Goal: Information Seeking & Learning: Learn about a topic

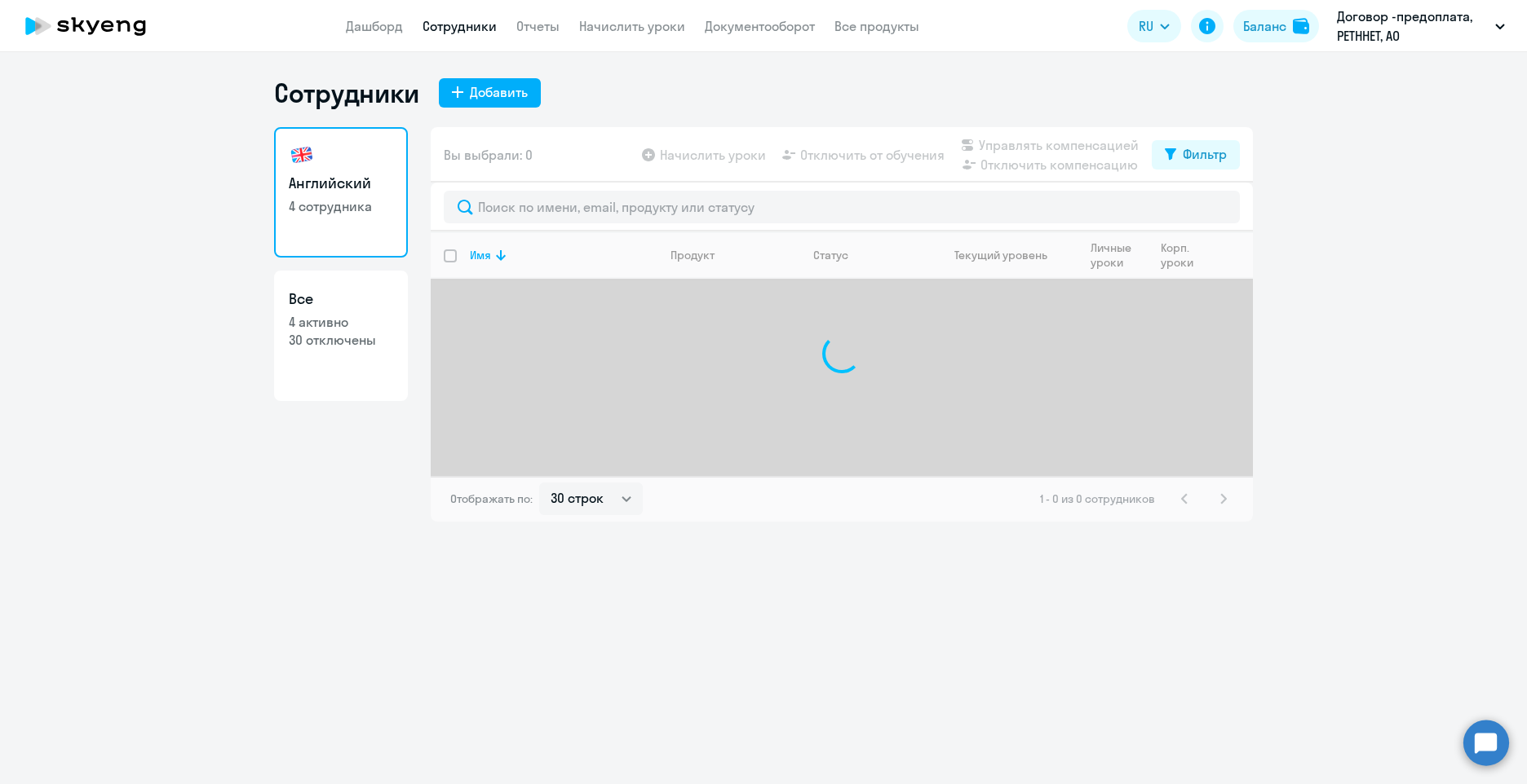
select select "30"
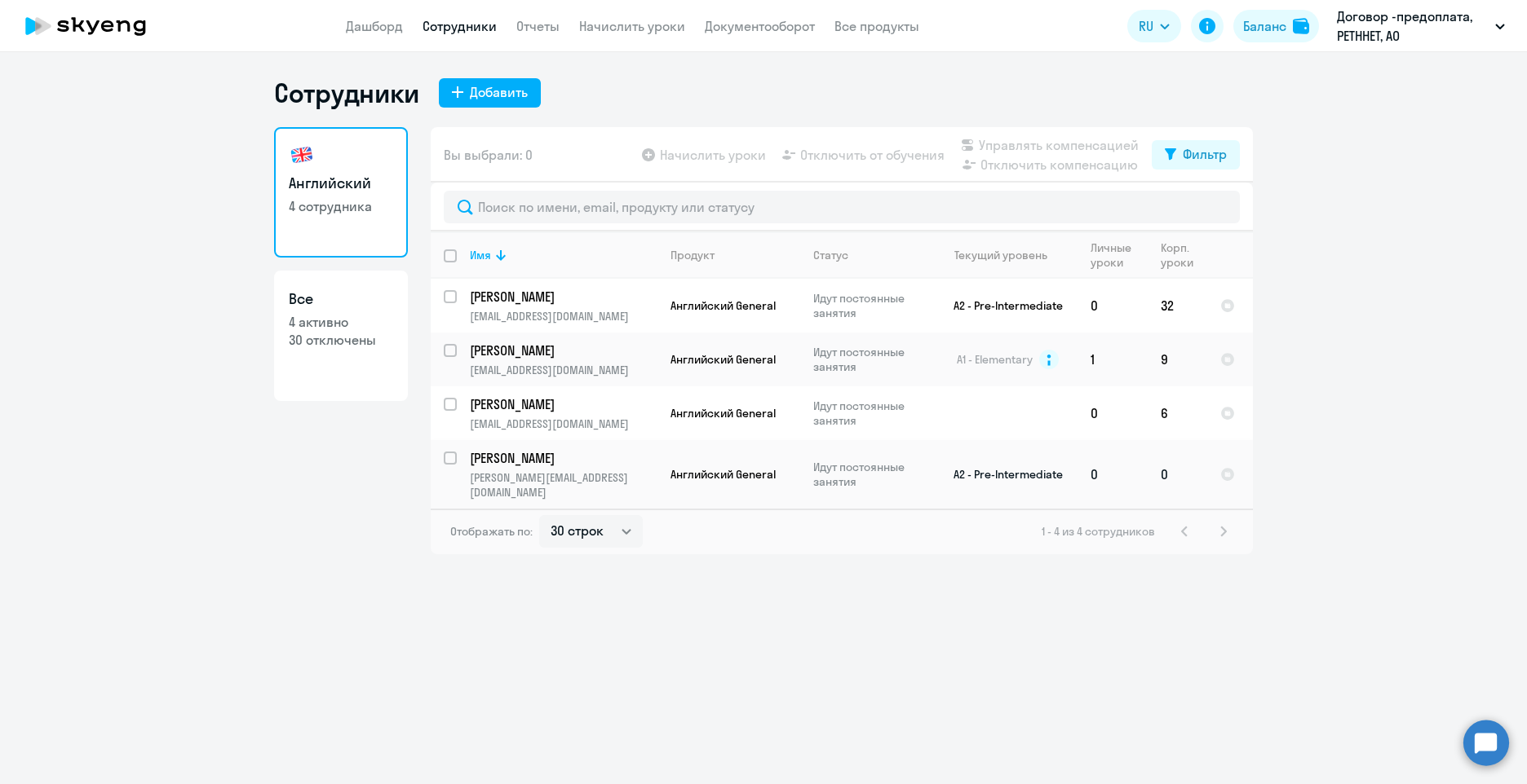
click at [650, 481] on p "[PERSON_NAME][EMAIL_ADDRESS][DOMAIN_NAME]" at bounding box center [563, 485] width 186 height 29
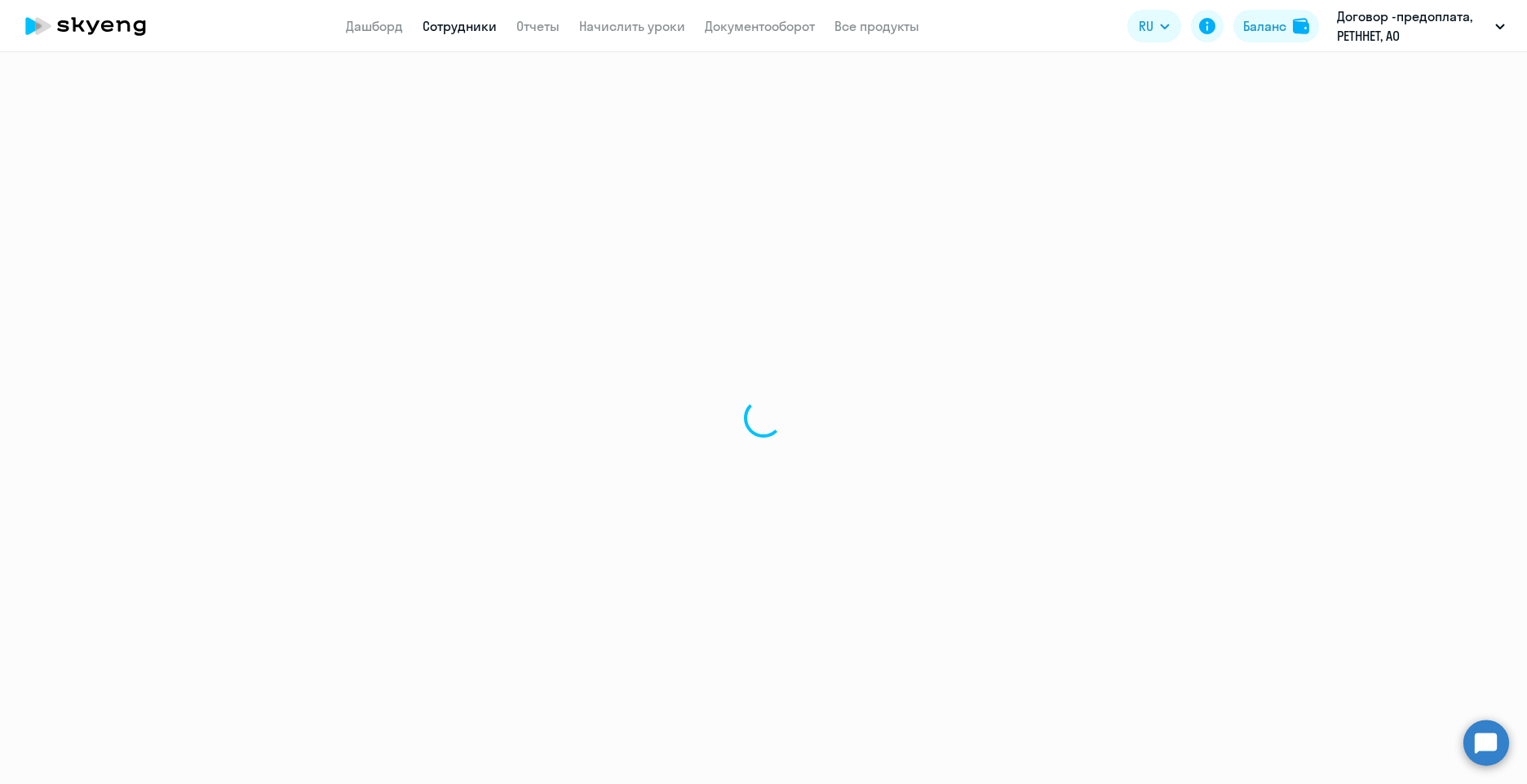
select select "english"
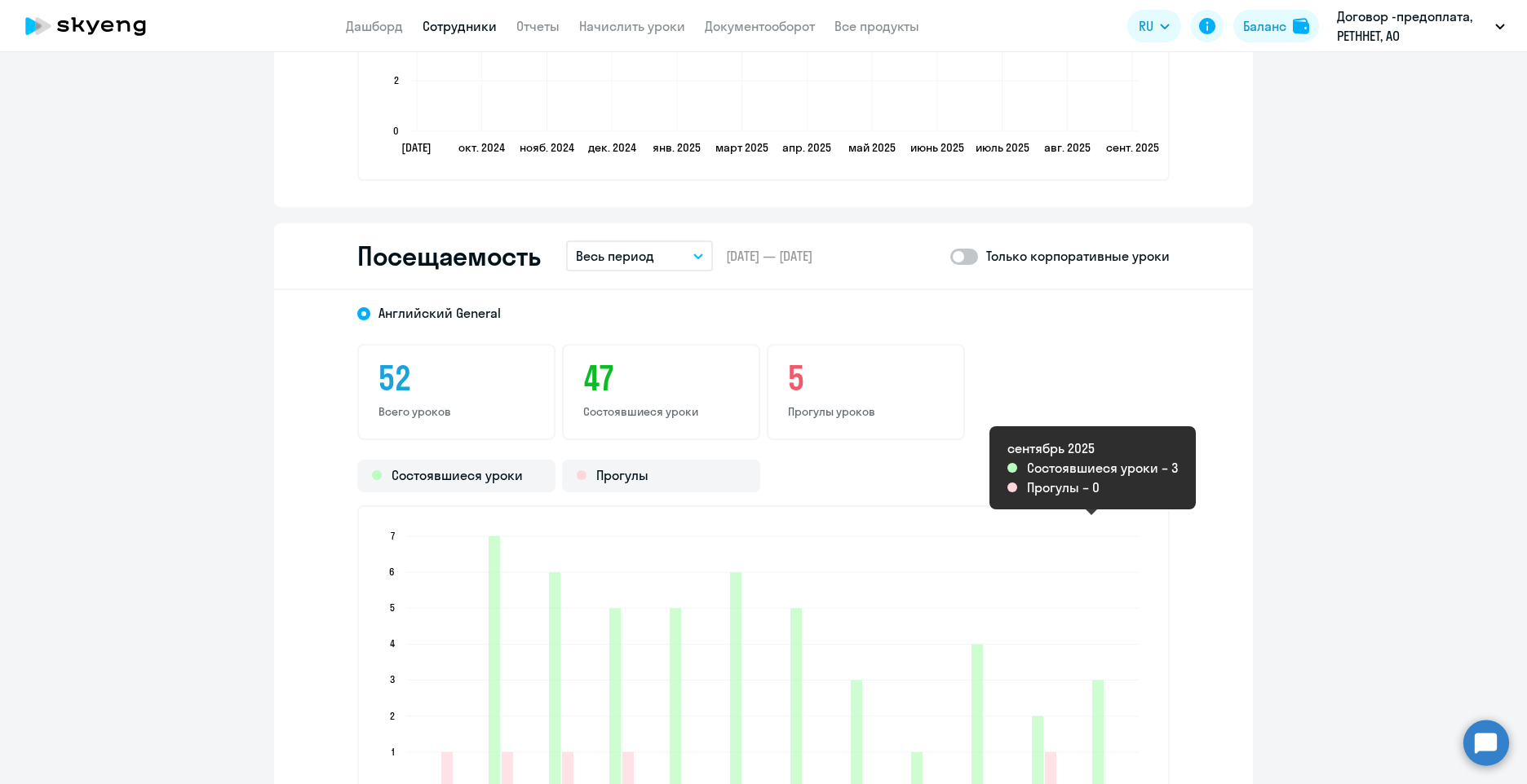
scroll to position [1793, 0]
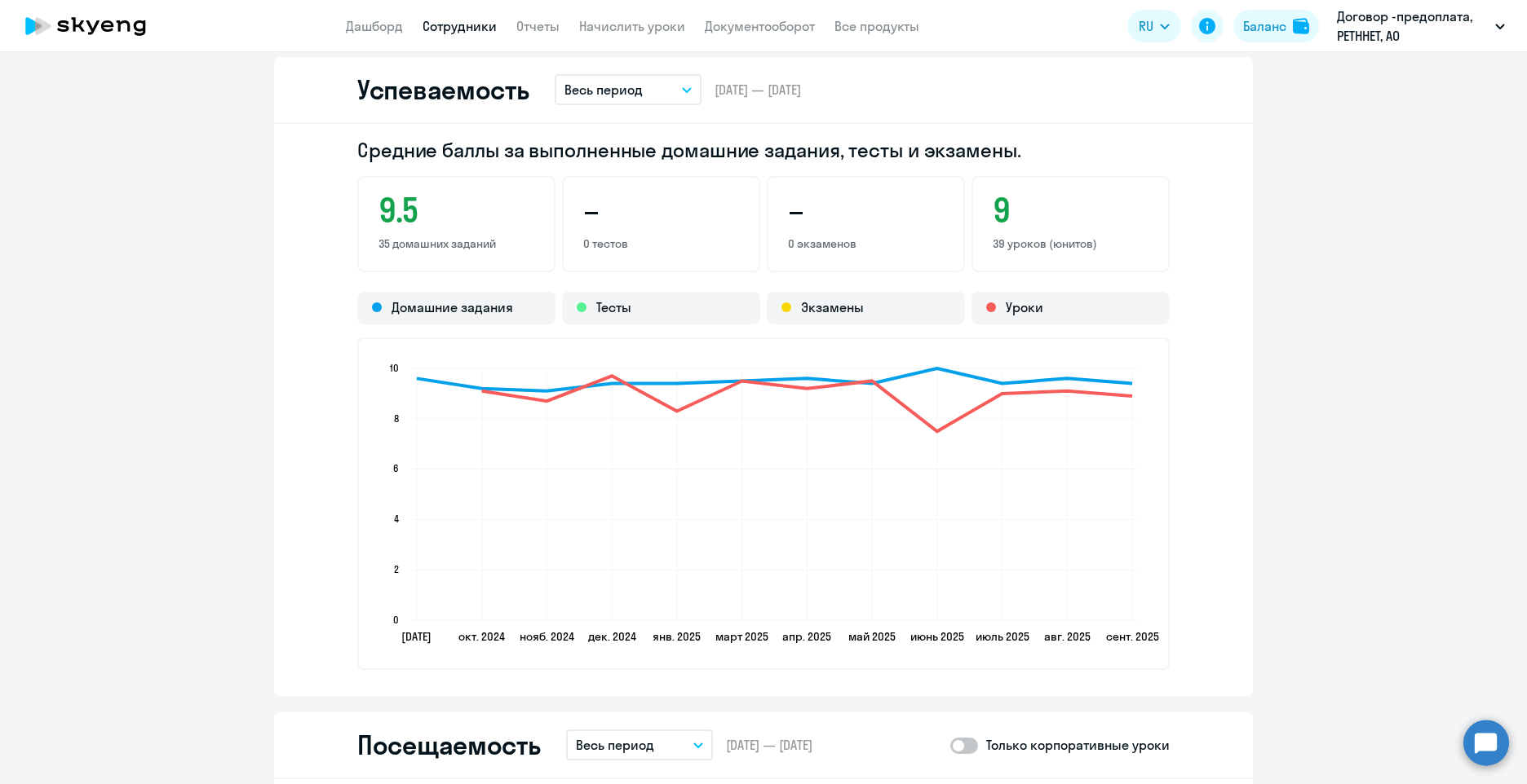
scroll to position [1142, 0]
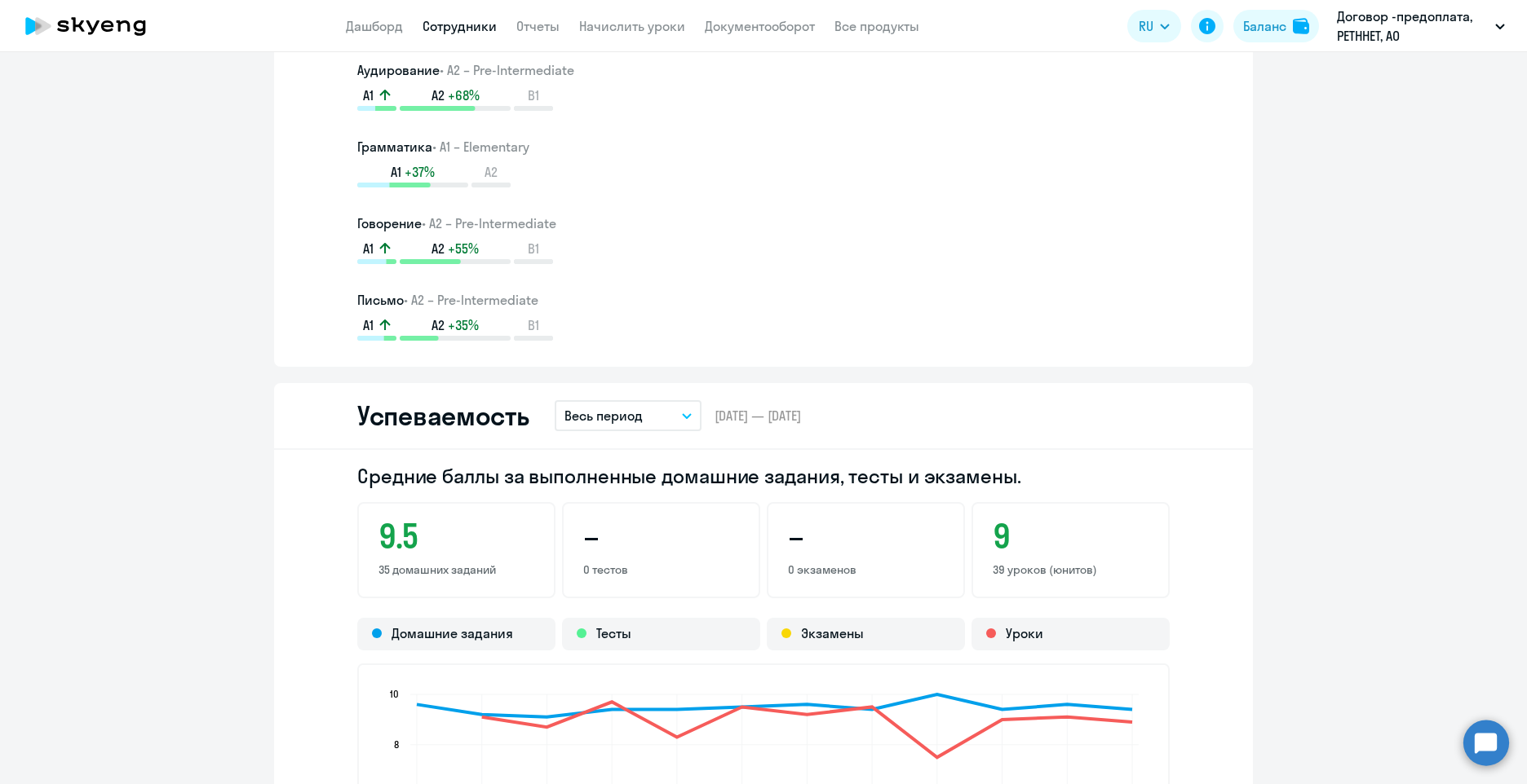
select select "30"
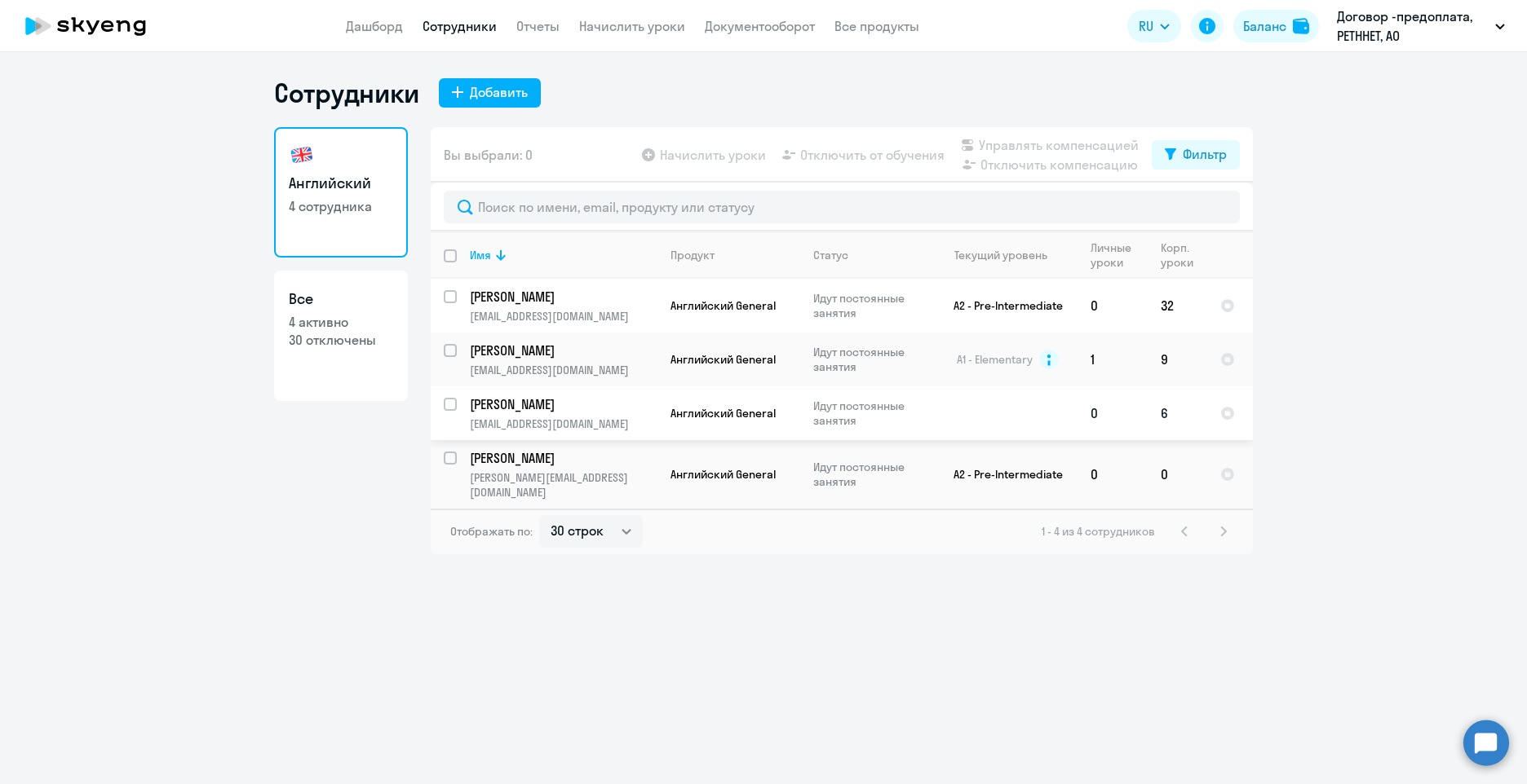
click at [633, 420] on p "[EMAIL_ADDRESS][DOMAIN_NAME]" at bounding box center [563, 424] width 186 height 15
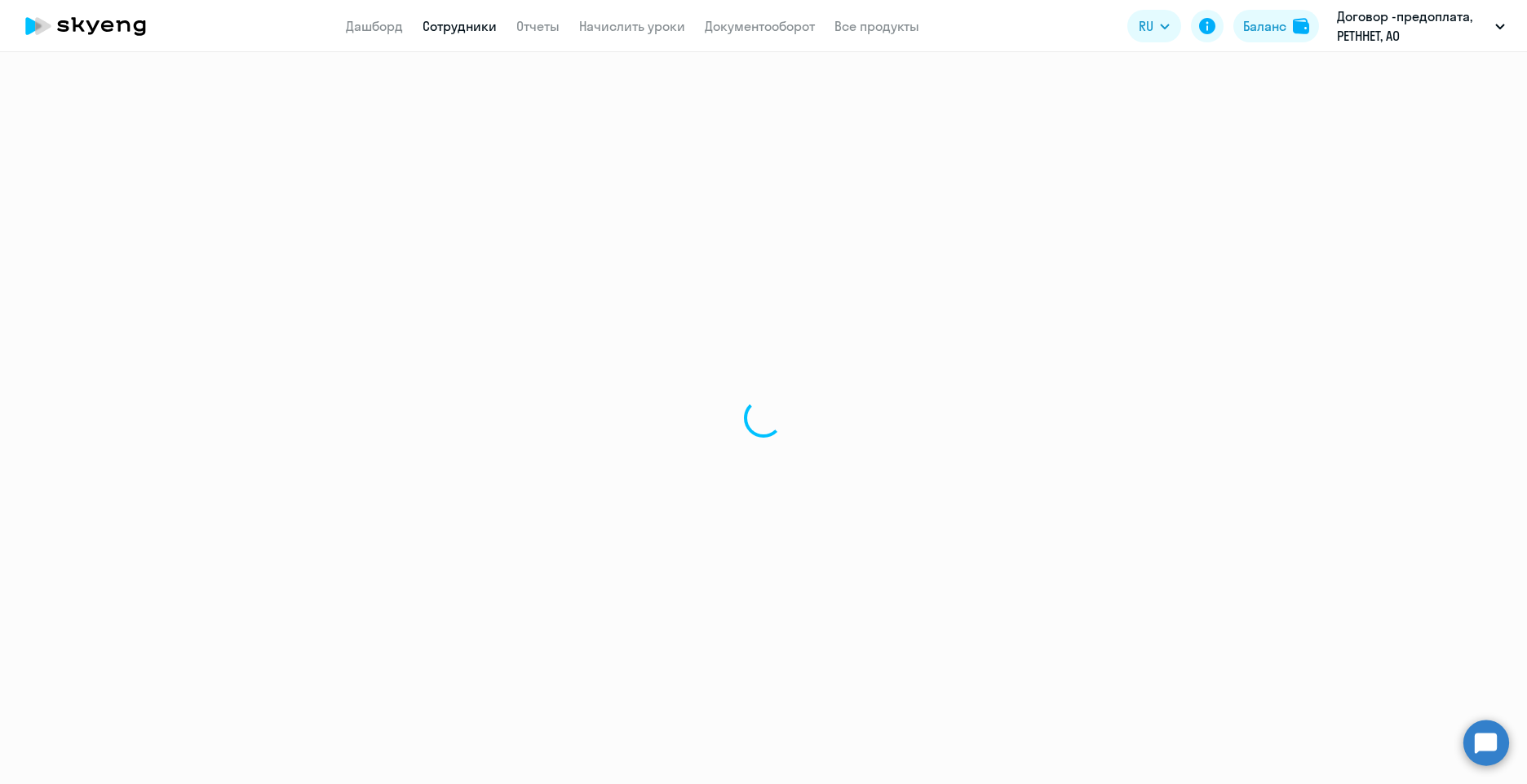
select select "english"
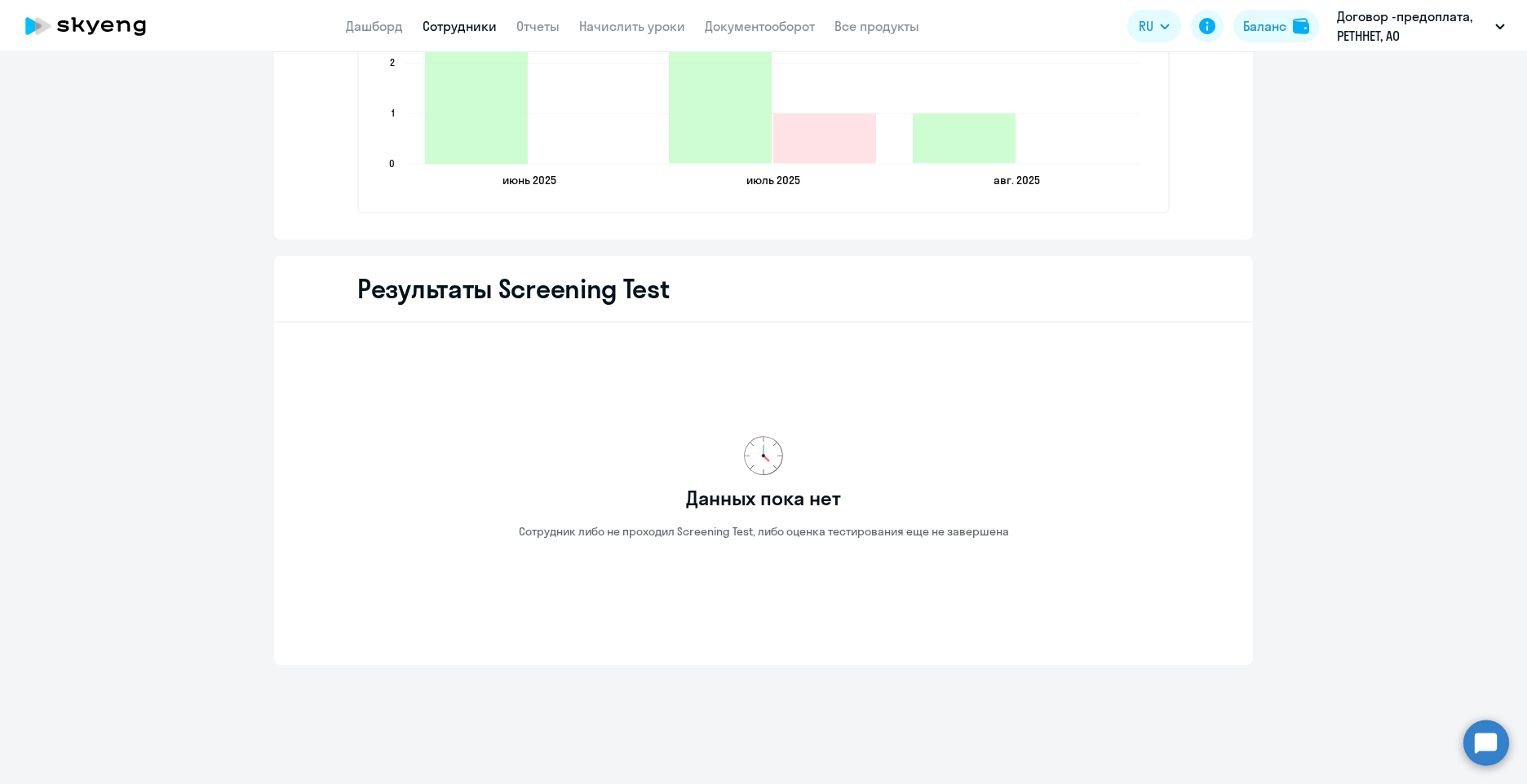
drag, startPoint x: 1241, startPoint y: 207, endPoint x: 1233, endPoint y: 541, distance: 334.1
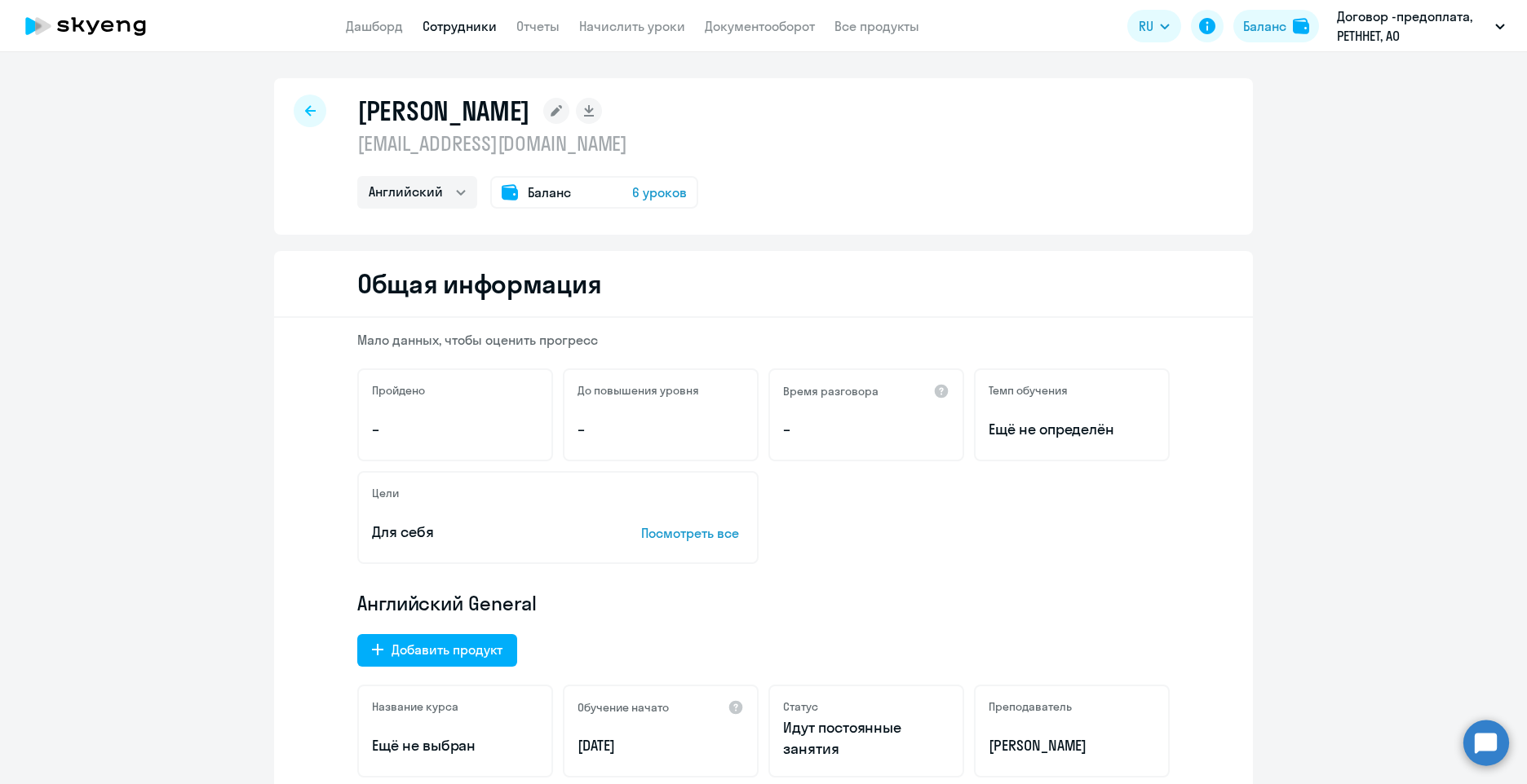
select select "30"
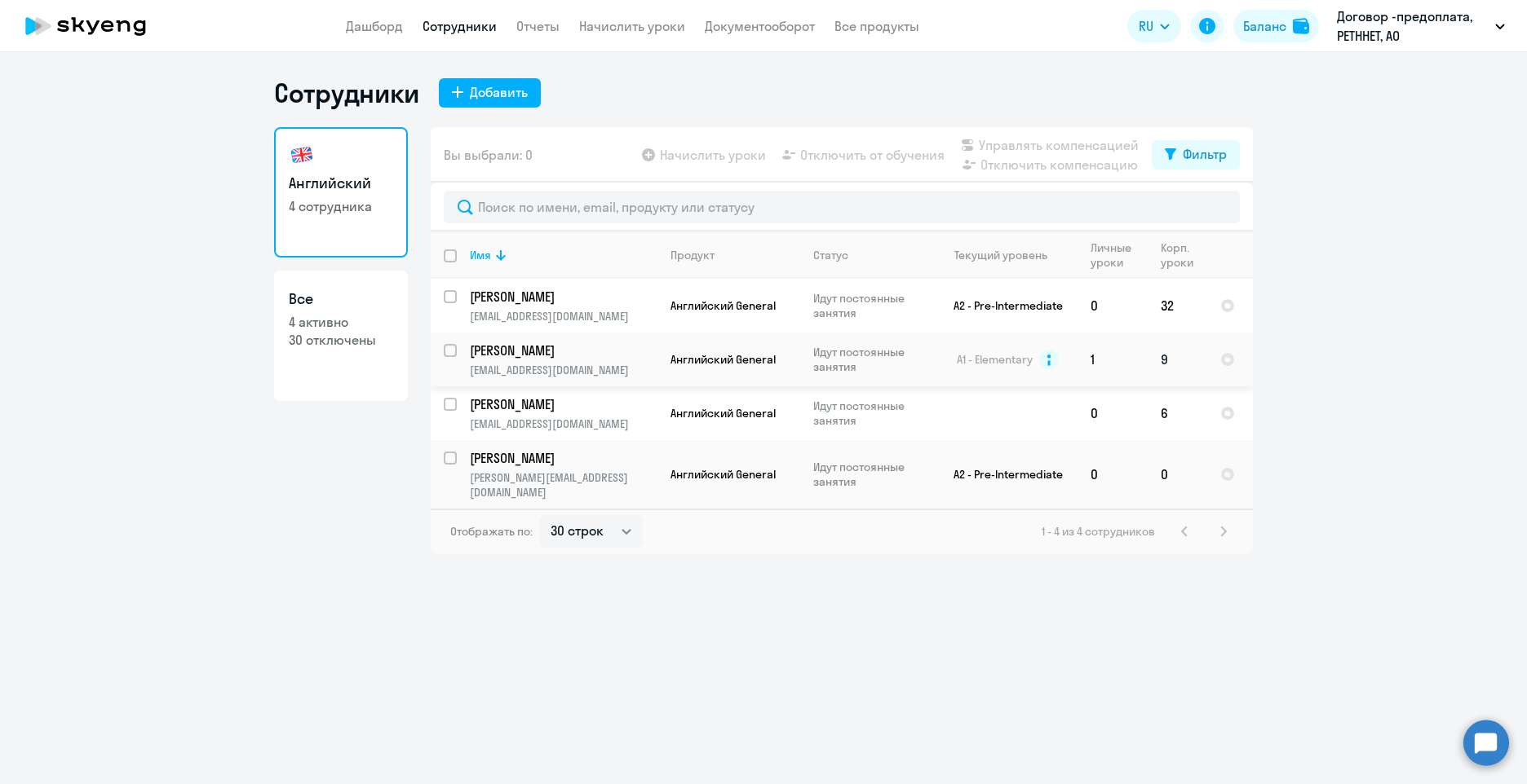
click at [685, 374] on td "Английский General" at bounding box center [729, 359] width 143 height 54
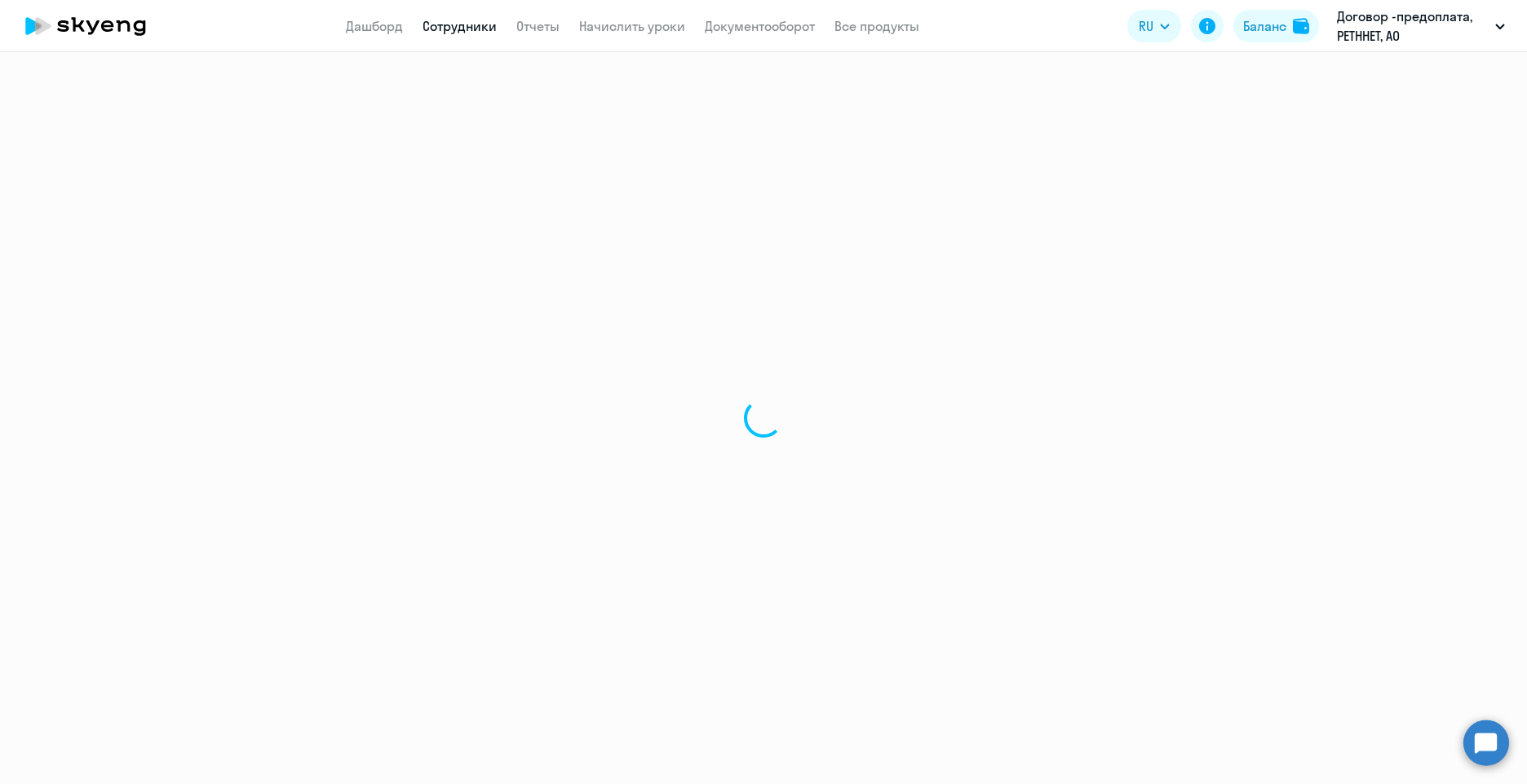
select select "english"
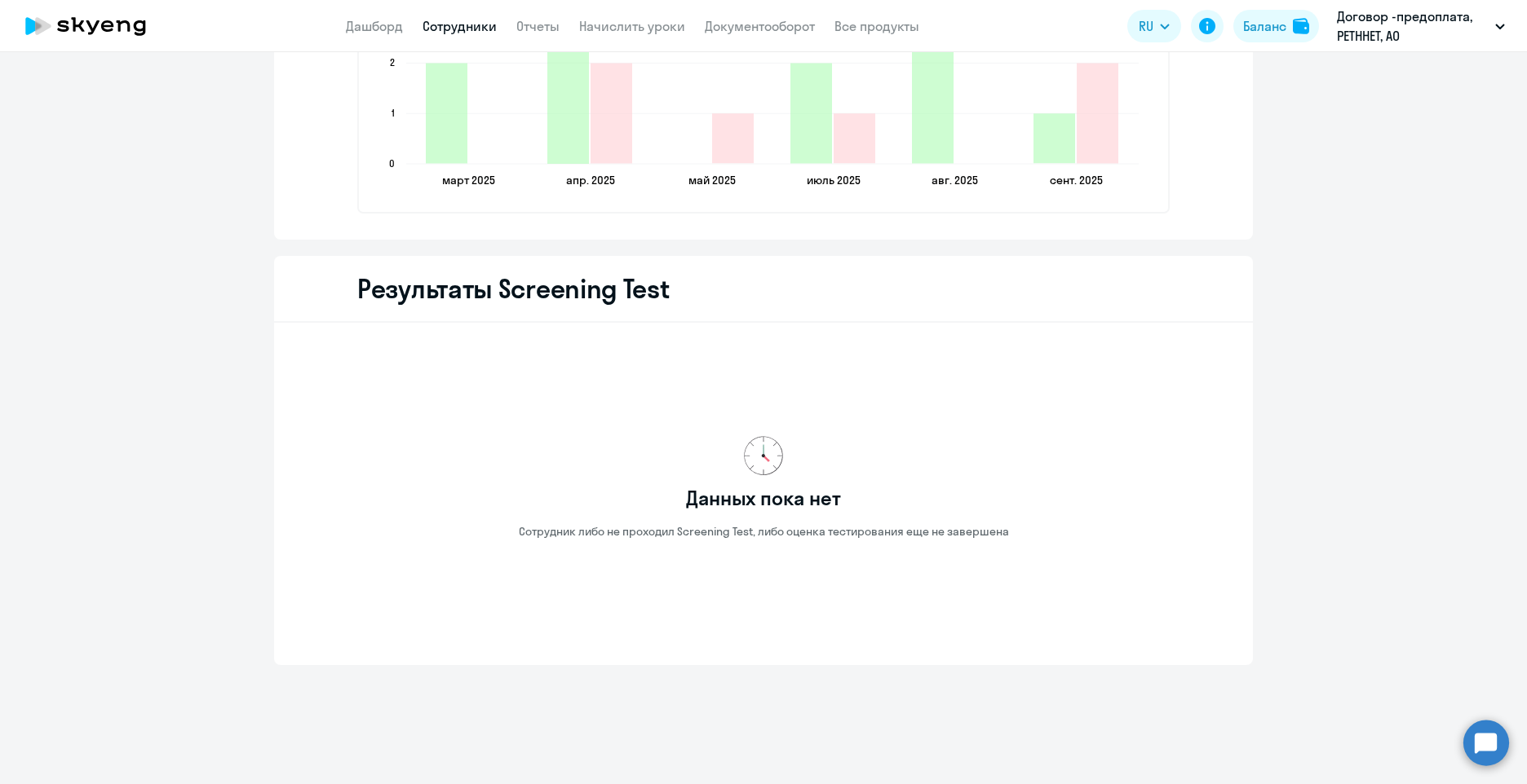
drag, startPoint x: 1061, startPoint y: 89, endPoint x: 1004, endPoint y: 532, distance: 446.7
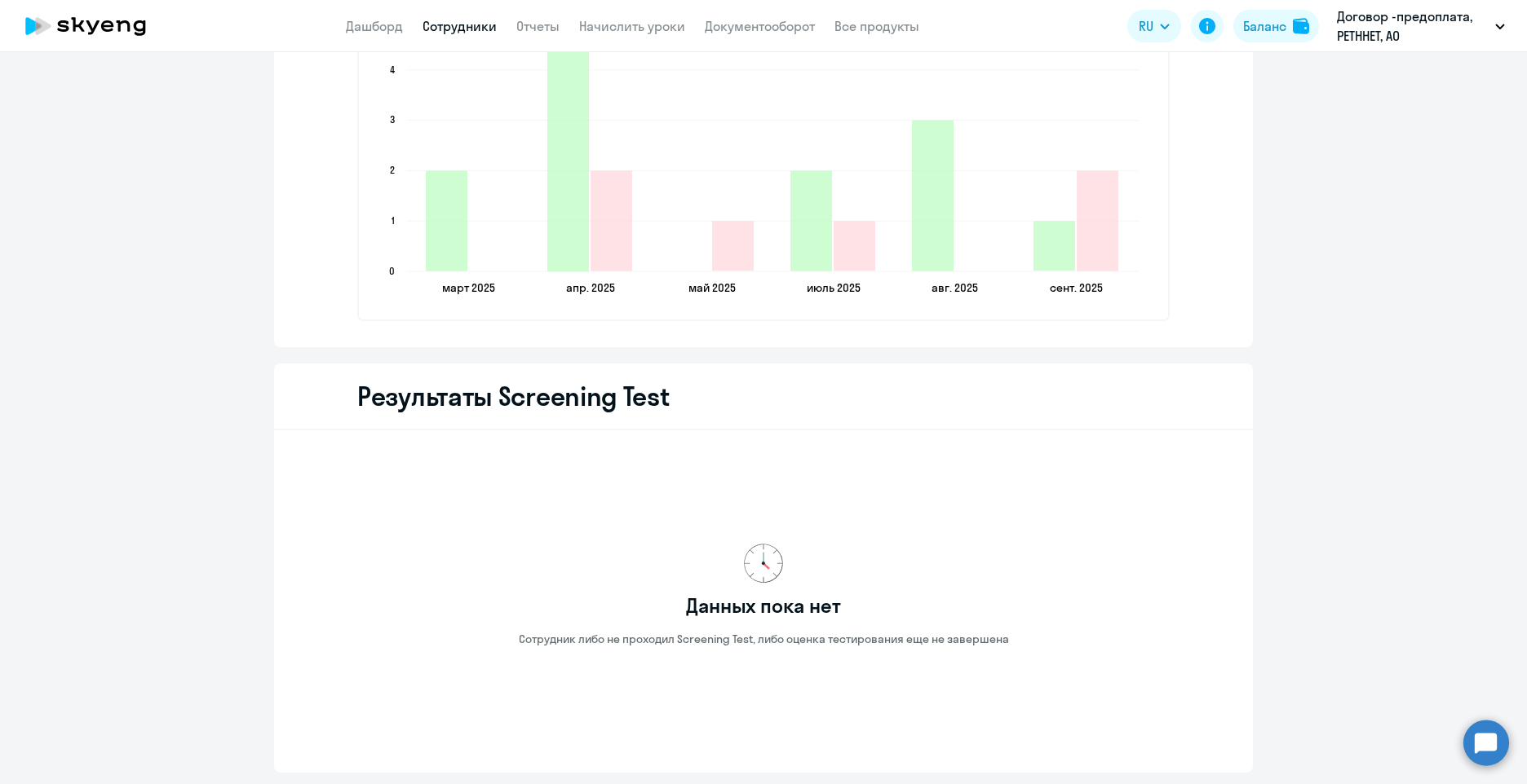
scroll to position [2168, 0]
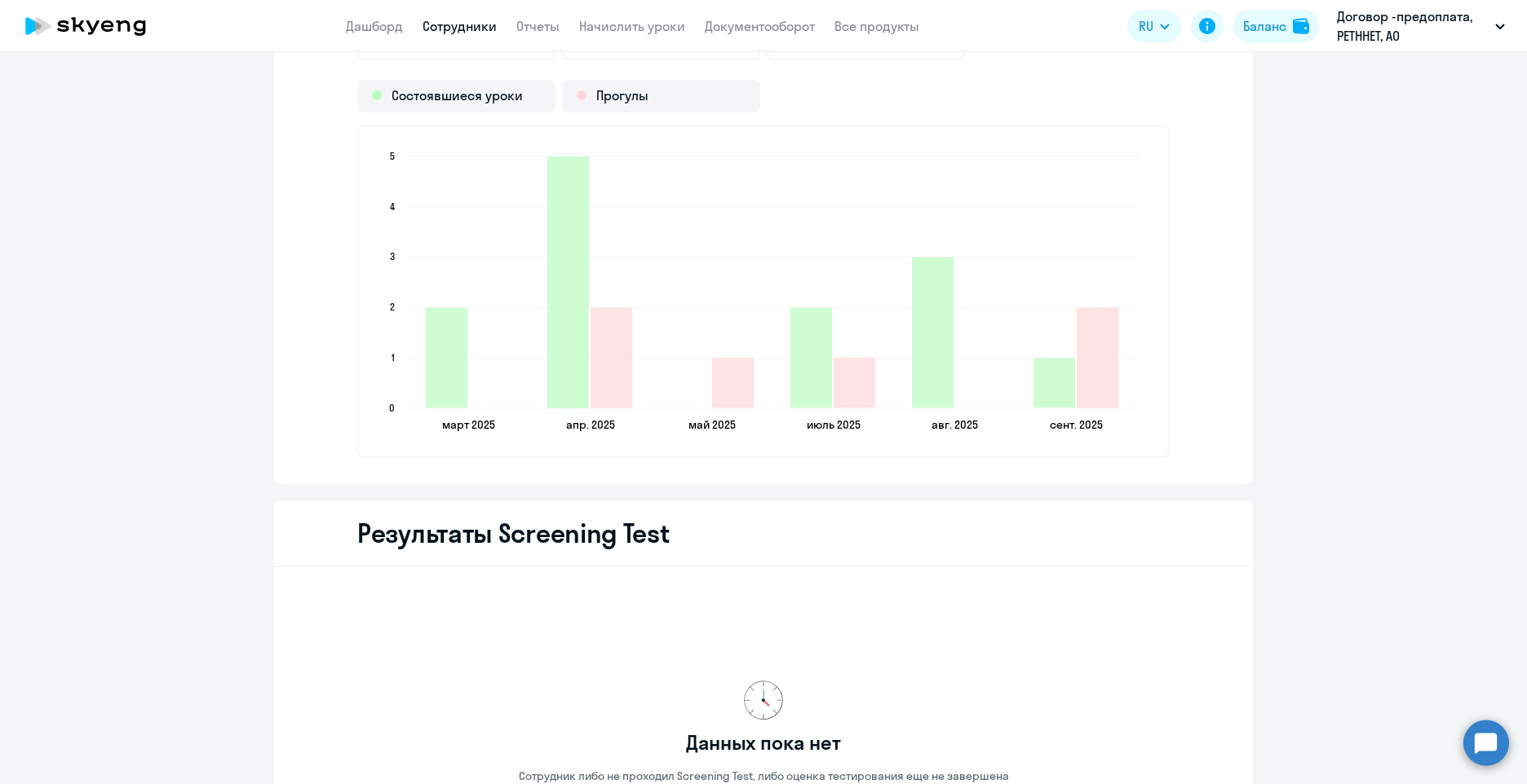
select select "30"
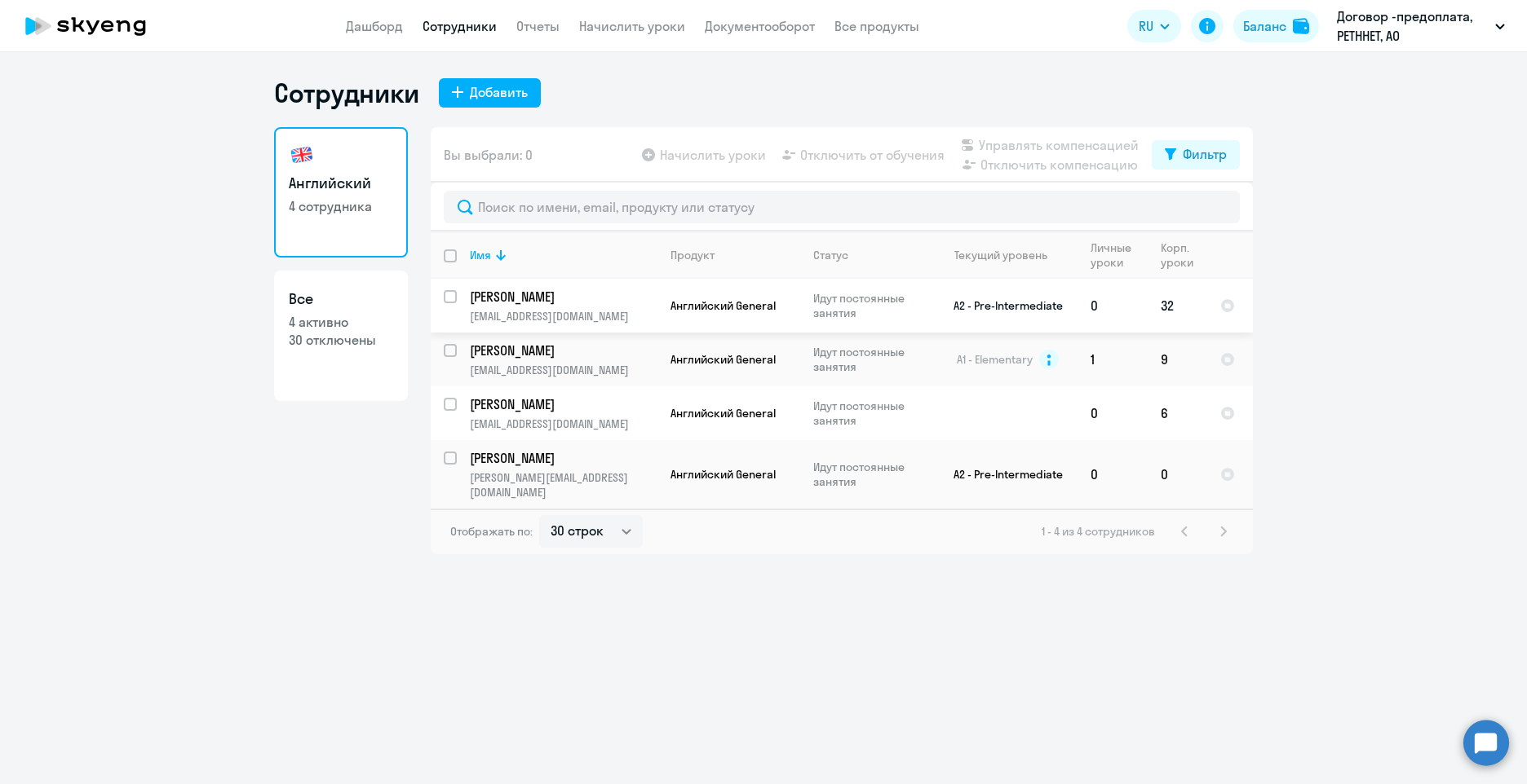
click at [651, 320] on p "[EMAIL_ADDRESS][DOMAIN_NAME]" at bounding box center [563, 316] width 186 height 15
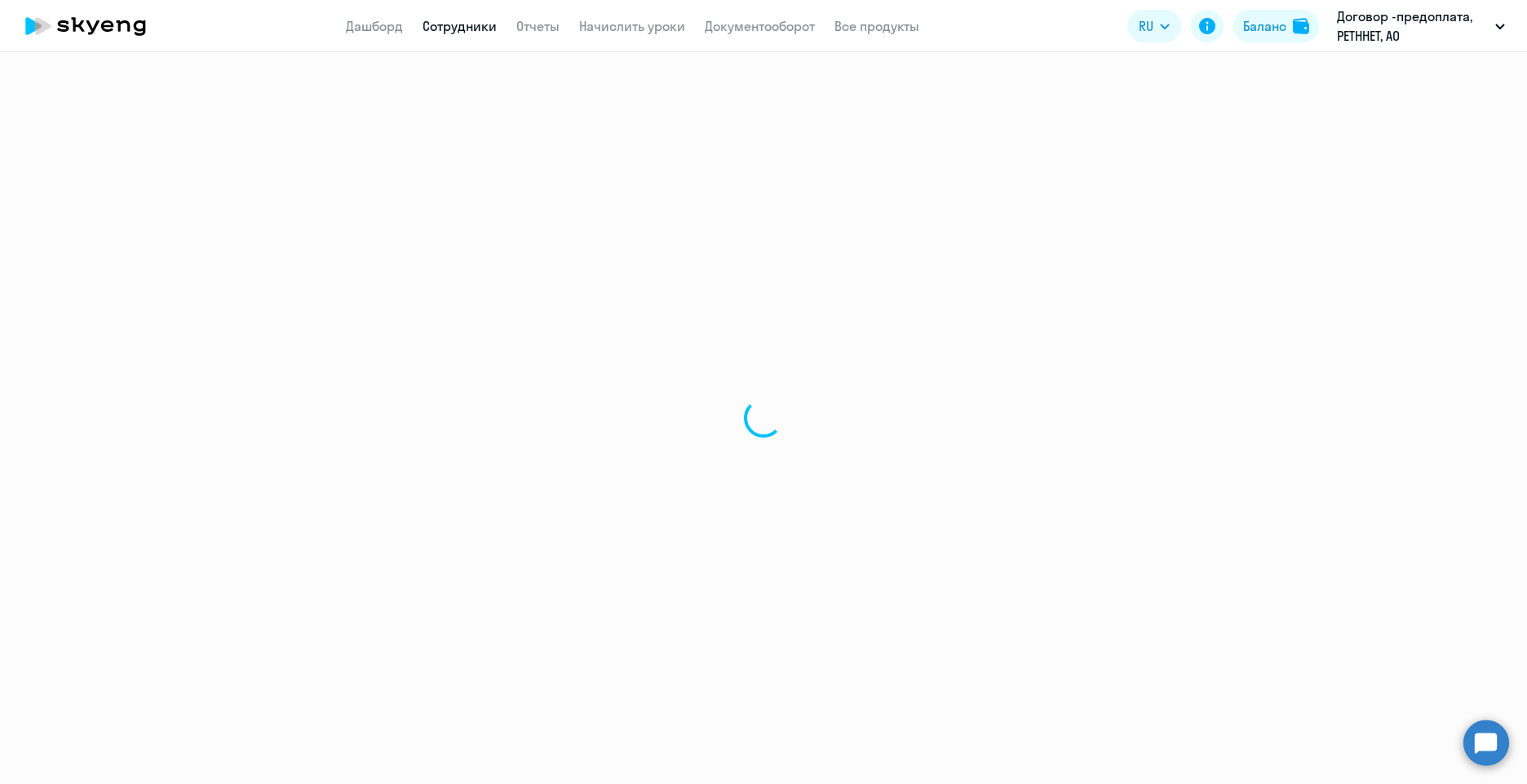
select select "english"
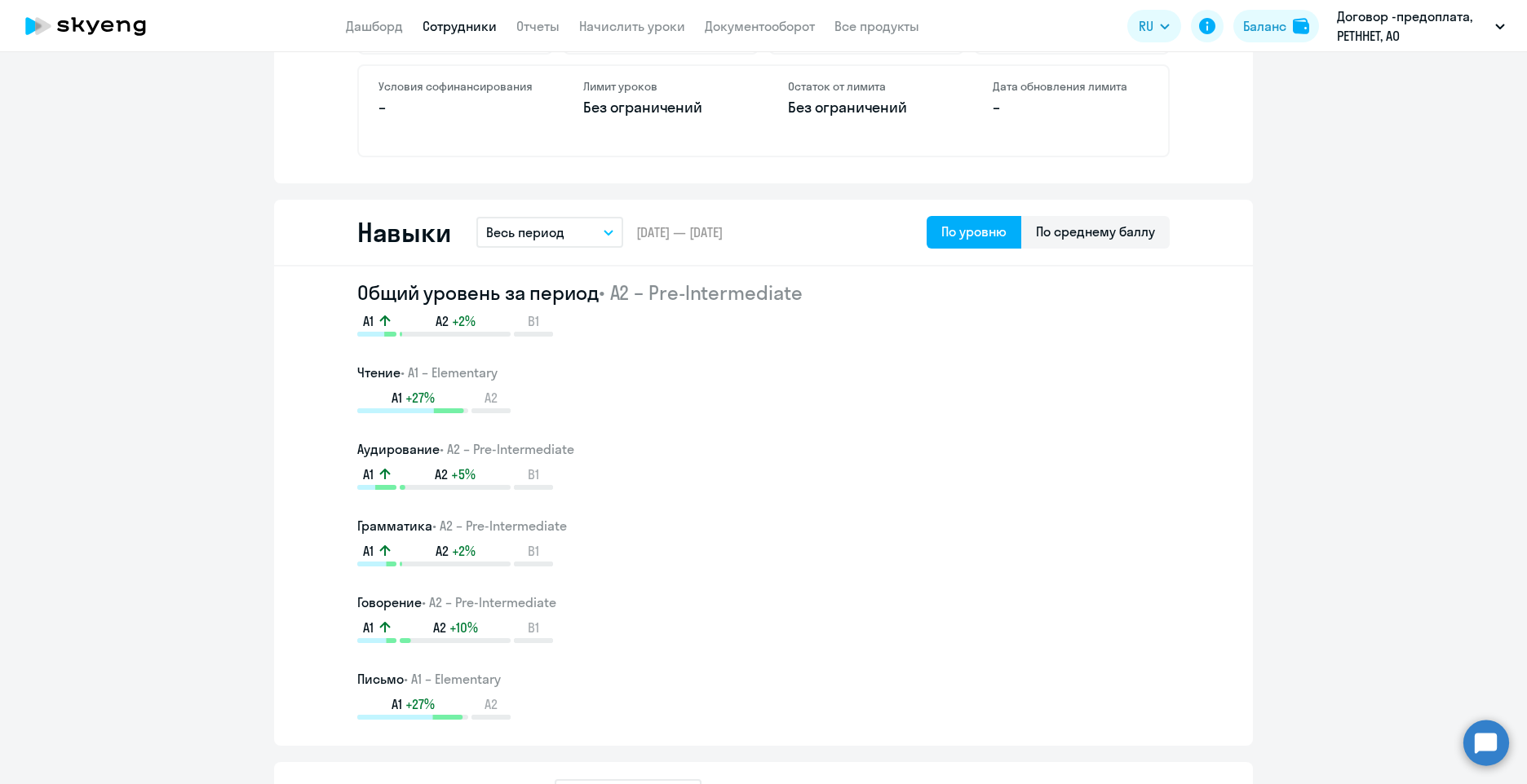
drag, startPoint x: 819, startPoint y: 264, endPoint x: 795, endPoint y: 591, distance: 327.9
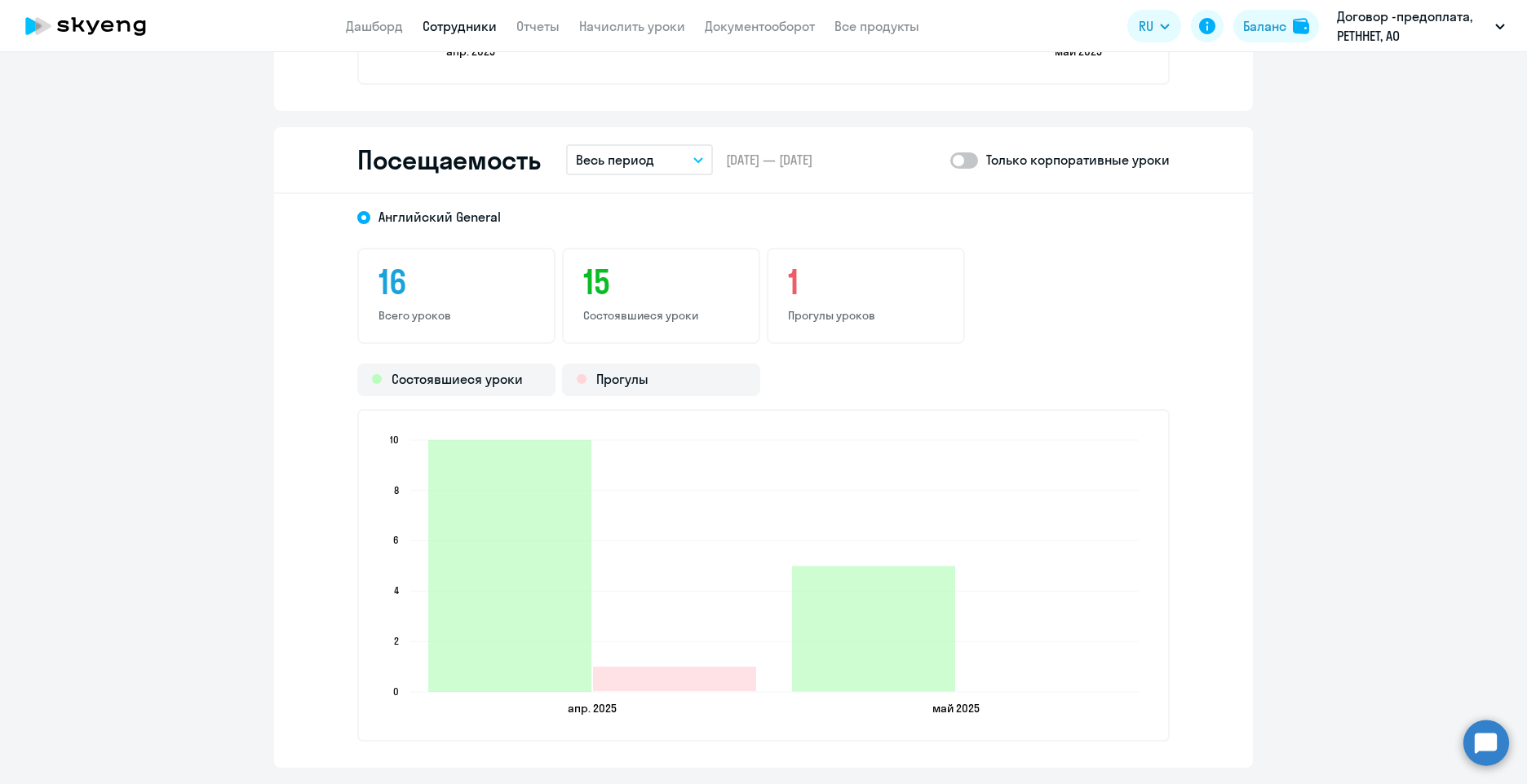
scroll to position [2297, 0]
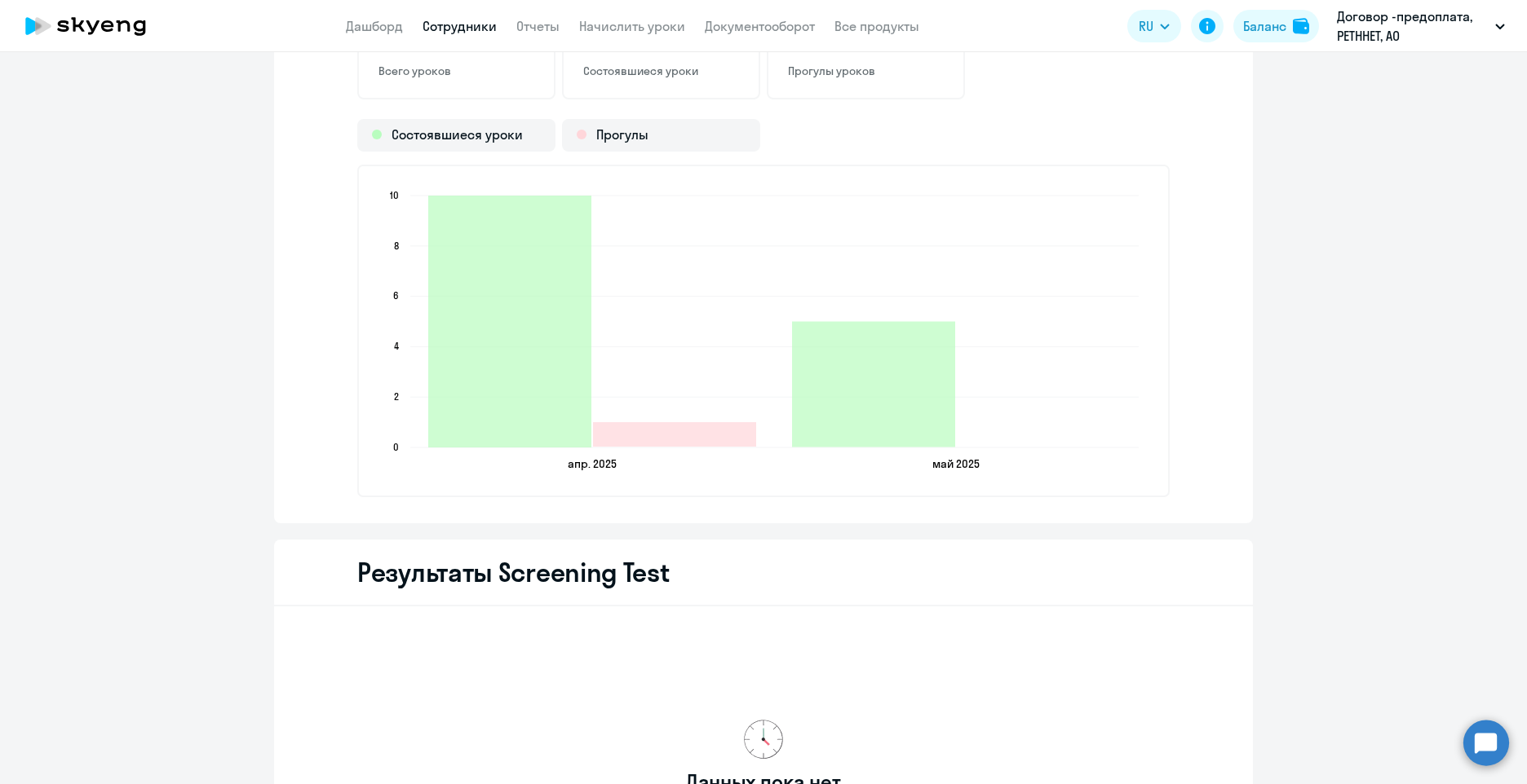
click at [287, 293] on div "[DEMOGRAPHIC_DATA] General 16 Всего уроков 15 Состоявшиеся уроки 1 Прогулы урок…" at bounding box center [763, 237] width 979 height 574
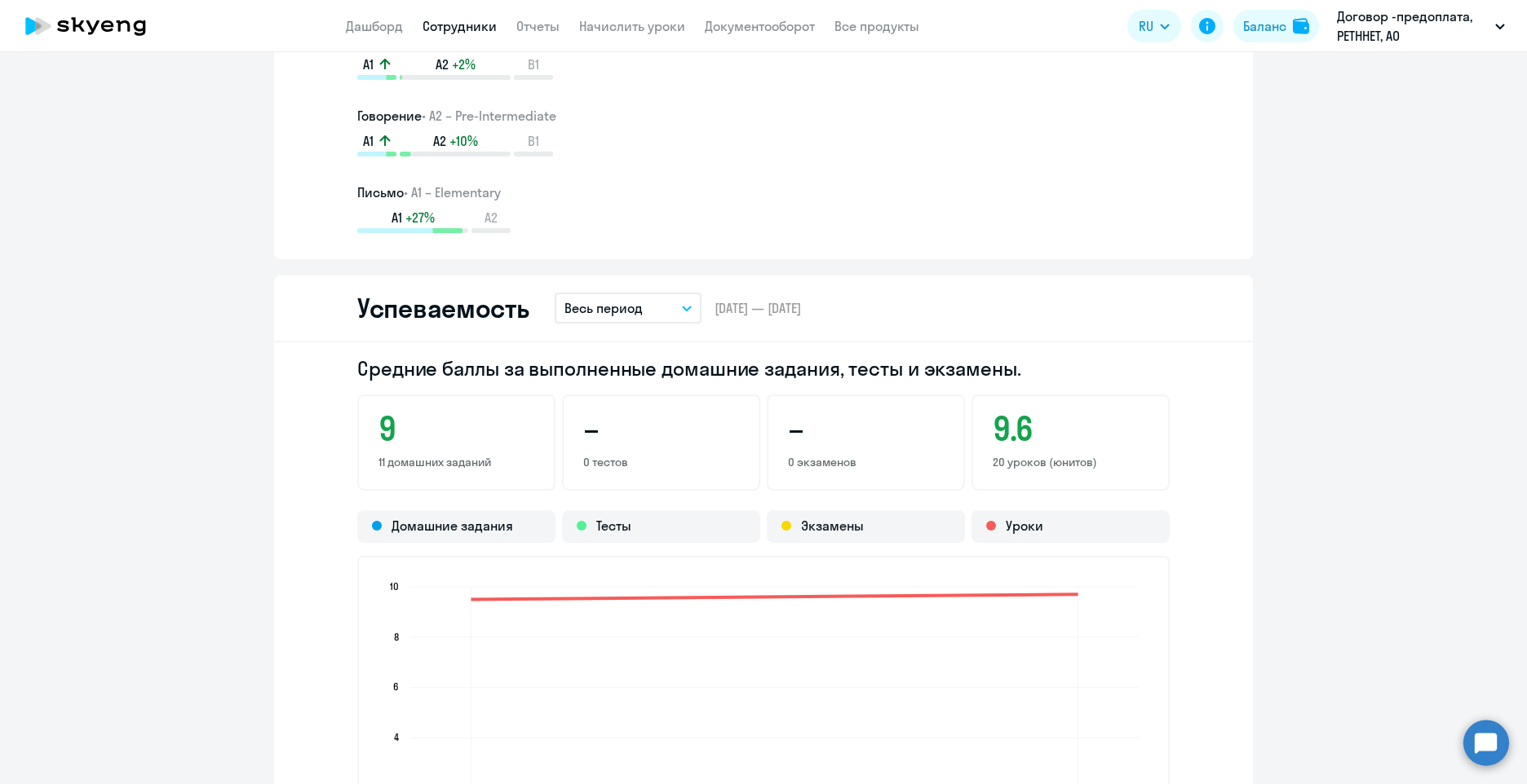
scroll to position [115, 0]
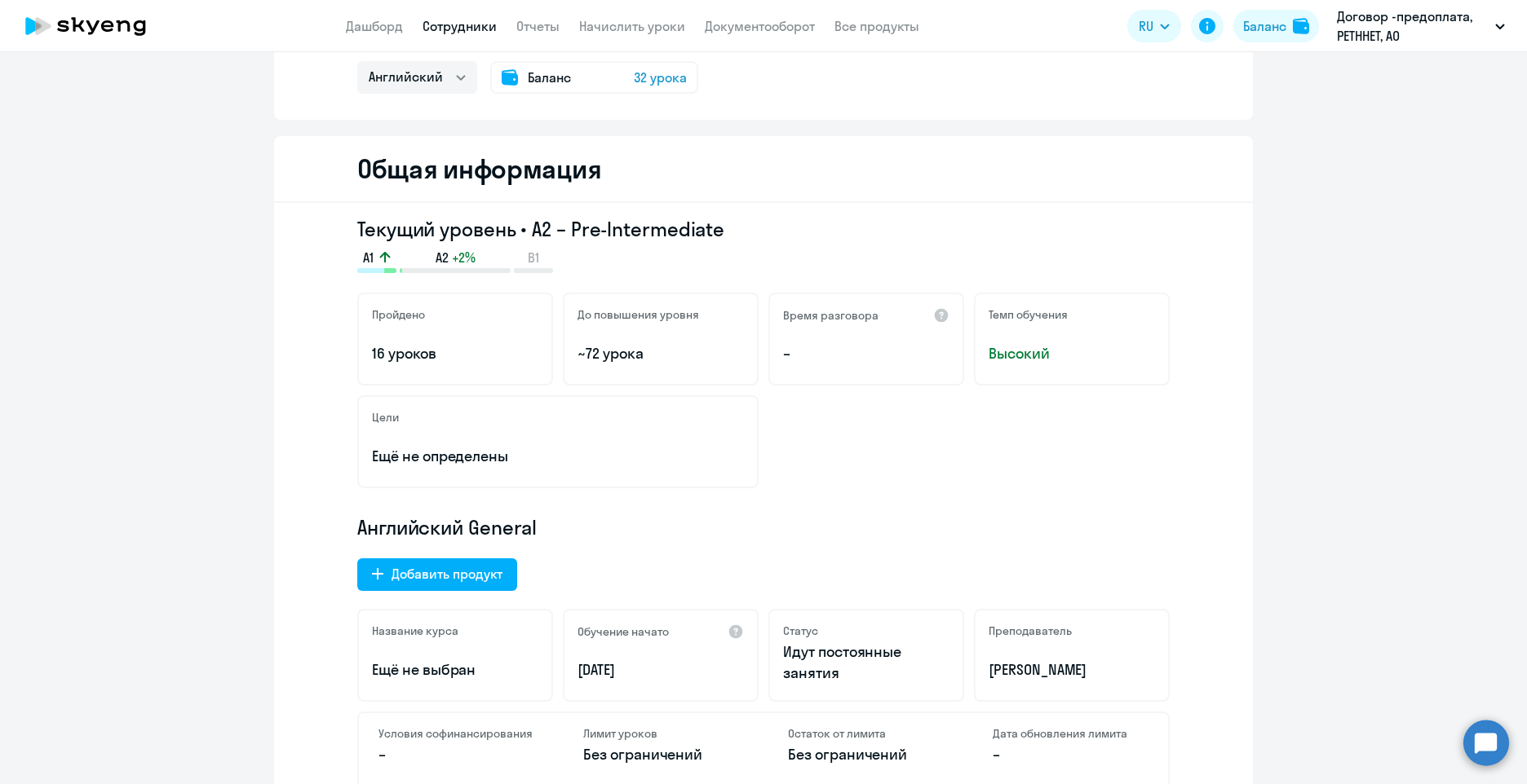
drag, startPoint x: 571, startPoint y: 500, endPoint x: 570, endPoint y: 279, distance: 221.0
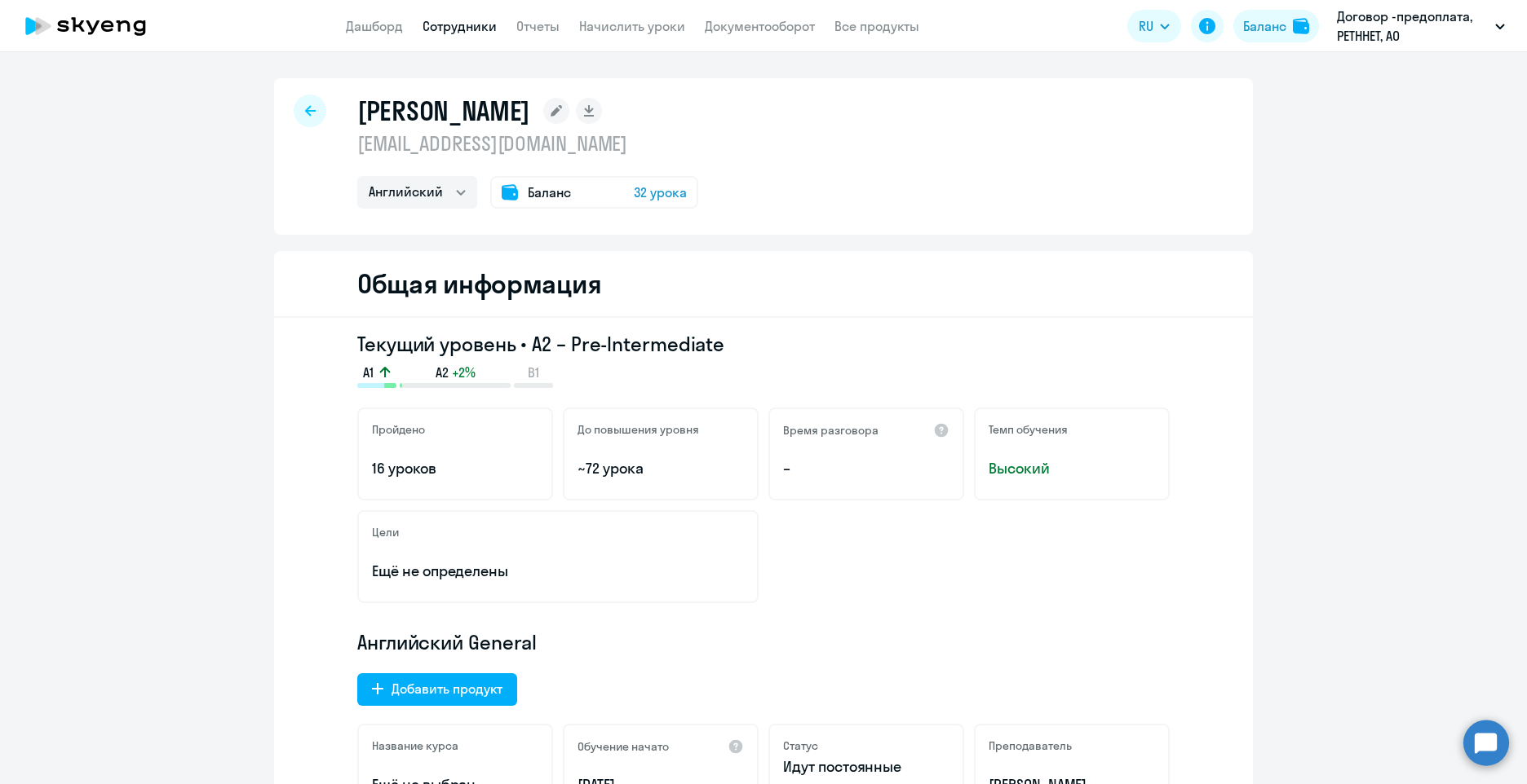
select select "30"
